Goal: Task Accomplishment & Management: Manage account settings

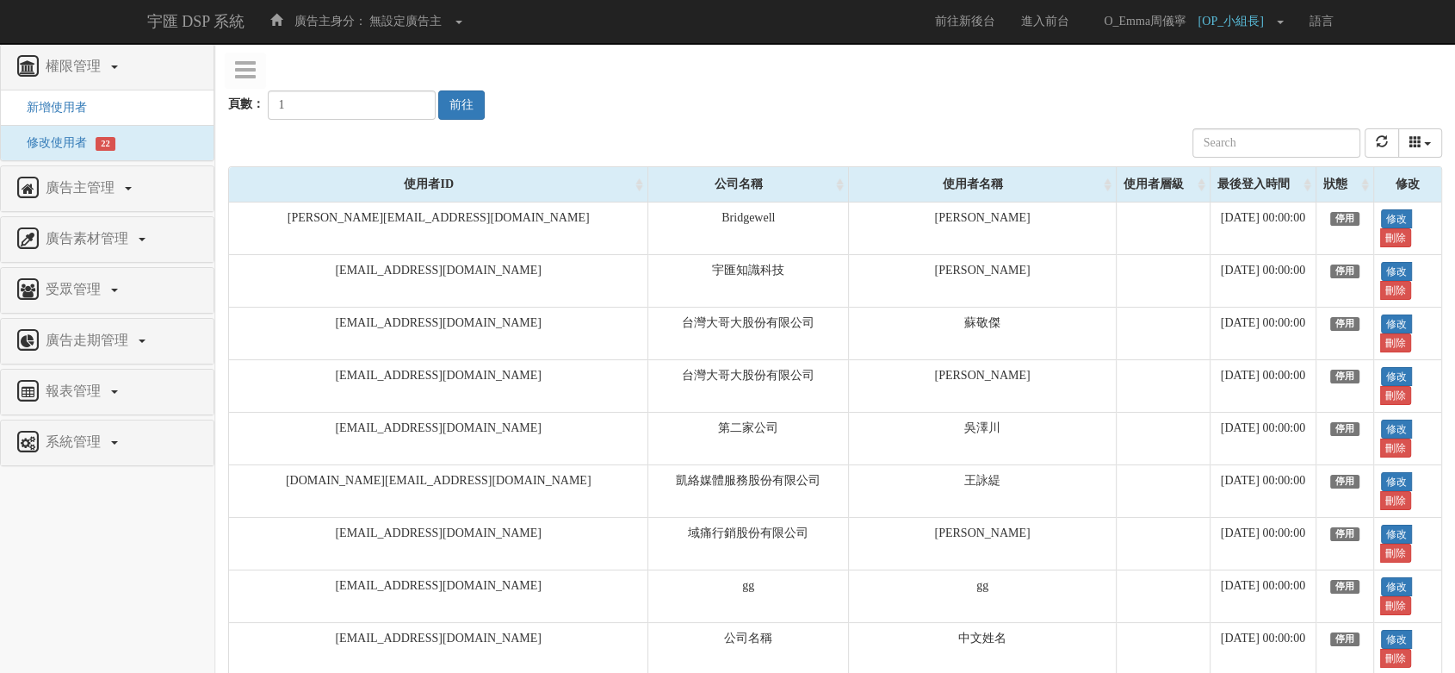
click at [929, 67] on div "頁數： 1 前往" at bounding box center [835, 88] width 1214 height 64
drag, startPoint x: 1343, startPoint y: 104, endPoint x: 1075, endPoint y: 1, distance: 287.9
click at [1343, 104] on div "頁數： 1 前往" at bounding box center [835, 88] width 1214 height 64
click at [1320, 144] on input "text" at bounding box center [1277, 142] width 168 height 29
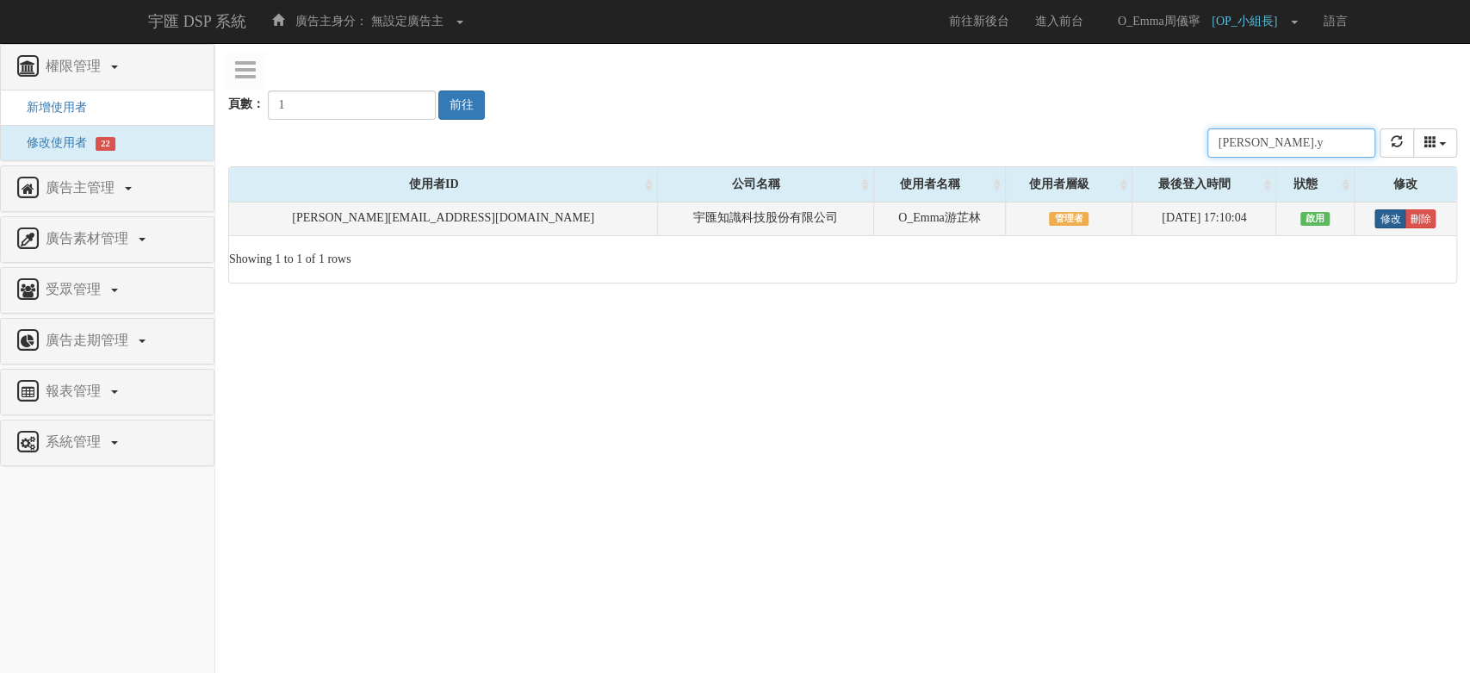
type input "emma.y"
click at [1376, 219] on link "修改" at bounding box center [1389, 218] width 31 height 19
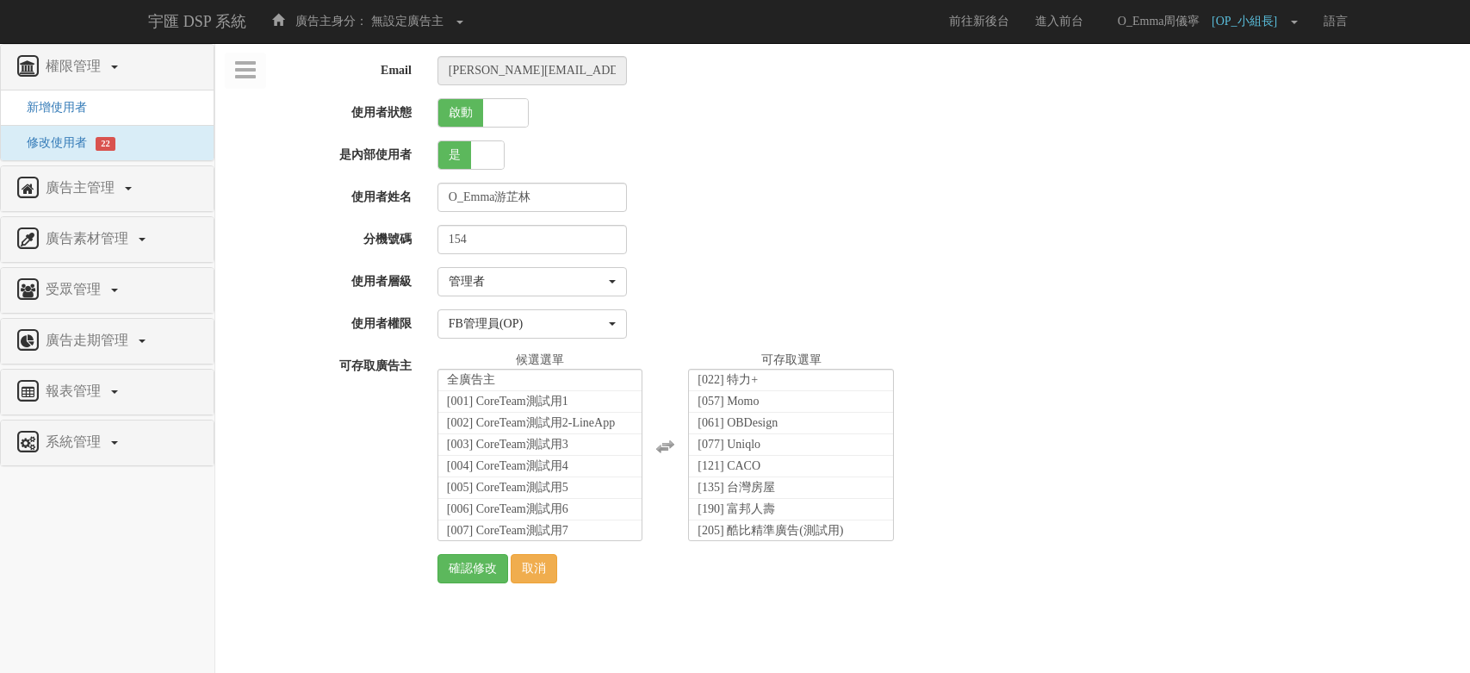
select select "Manager"
select select "16"
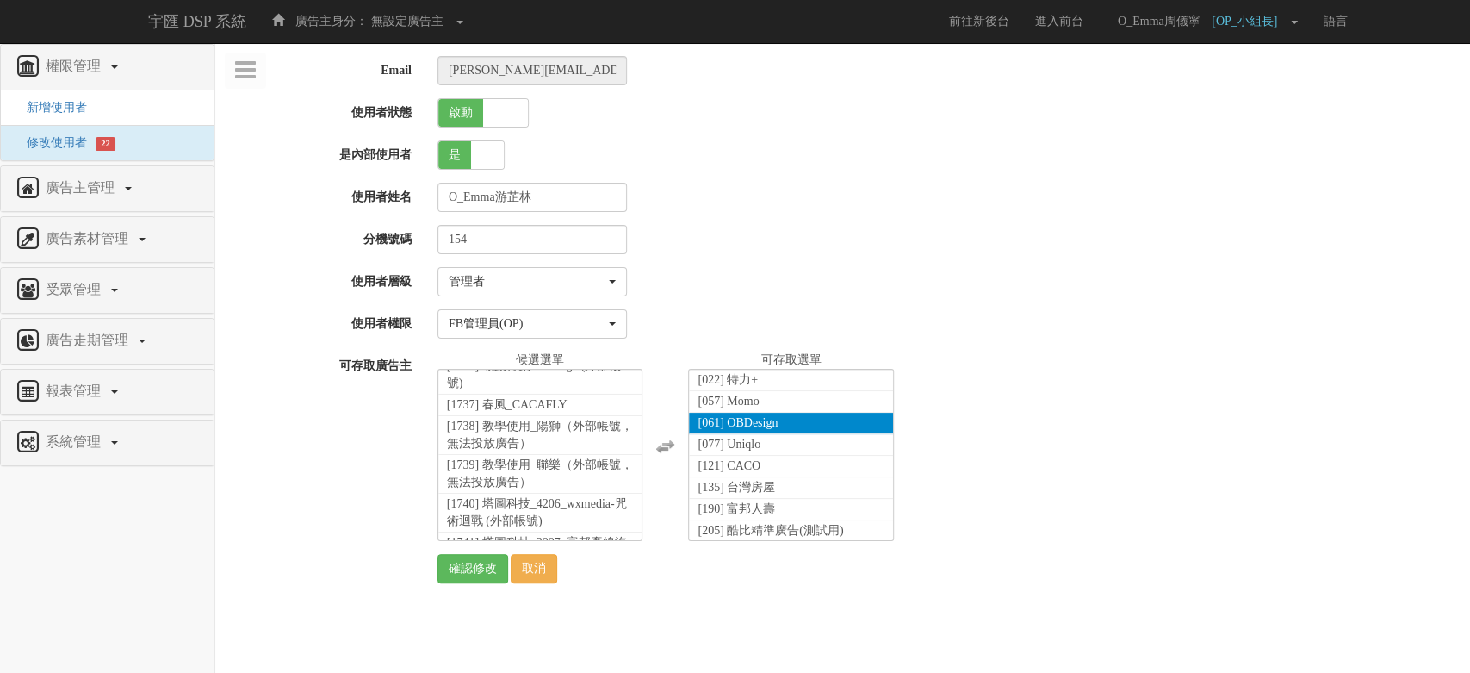
scroll to position [15241, 0]
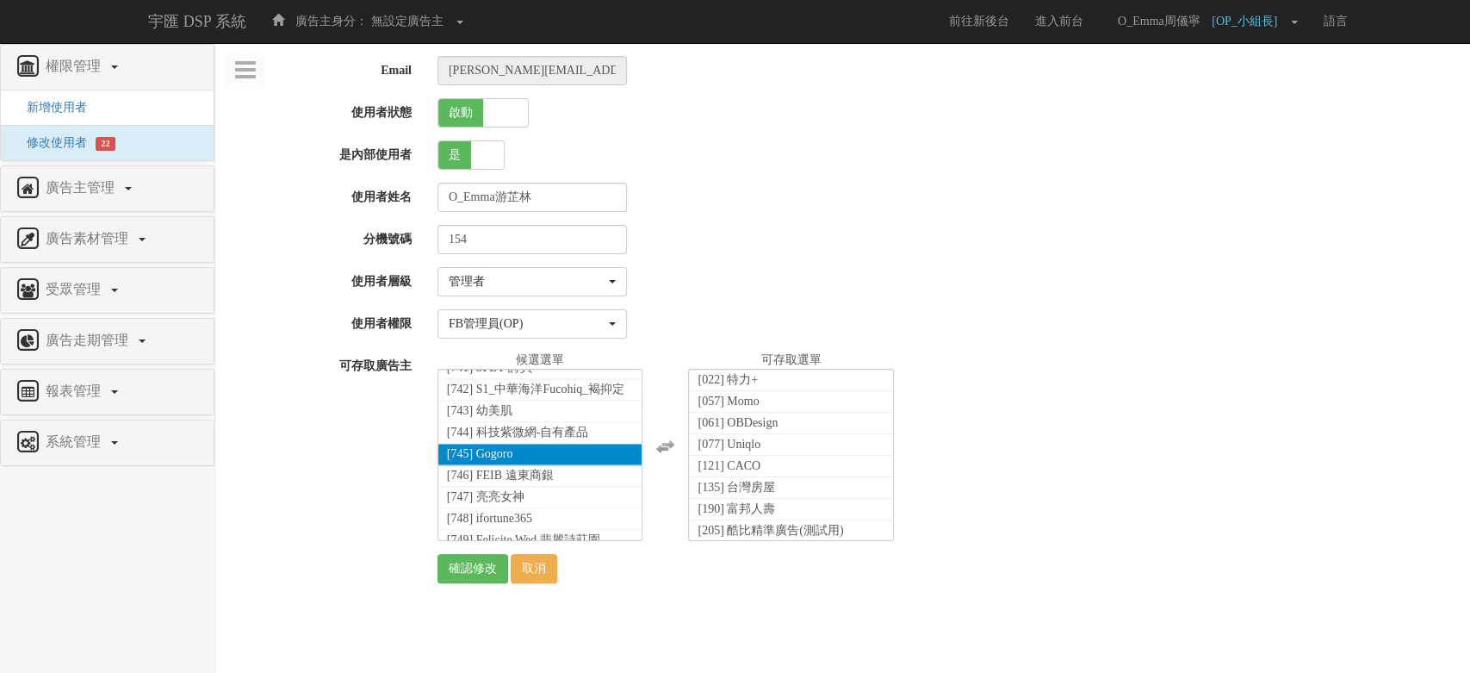
click at [477, 455] on span "[745] Gogoro" at bounding box center [480, 453] width 66 height 13
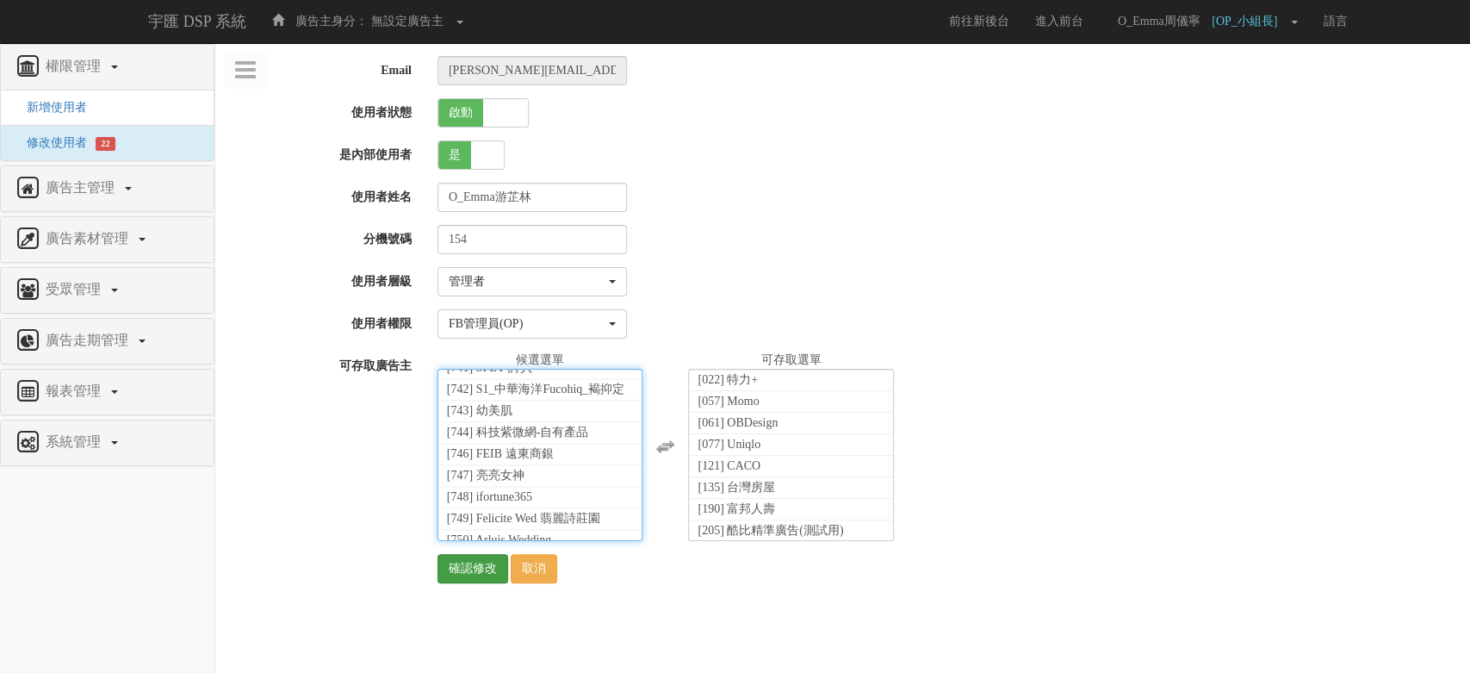
scroll to position [372, 0]
click at [473, 575] on input "確認修改" at bounding box center [472, 568] width 71 height 29
